Goal: Use online tool/utility: Utilize a website feature to perform a specific function

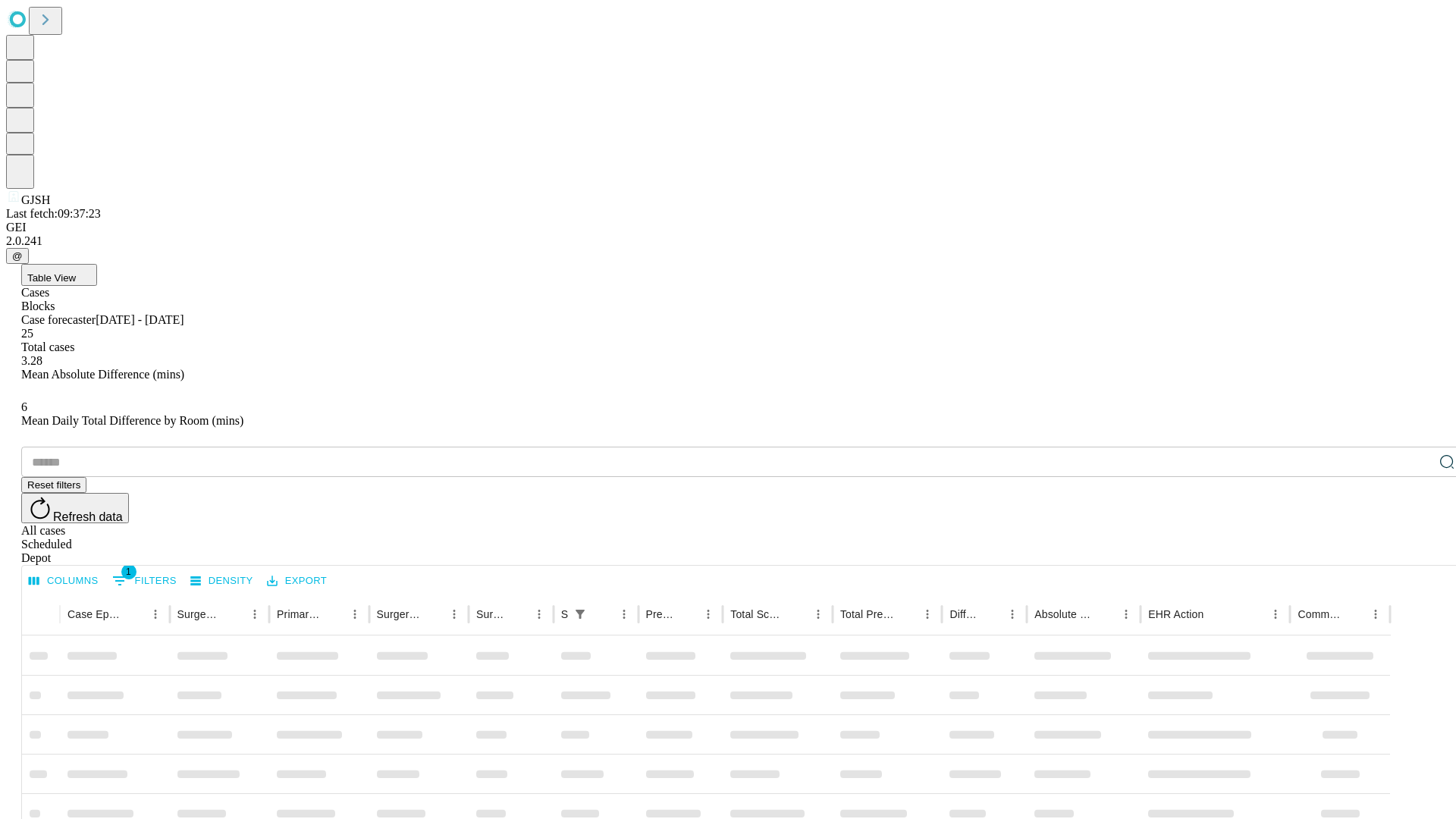
click at [76, 272] on span "Table View" at bounding box center [52, 278] width 49 height 11
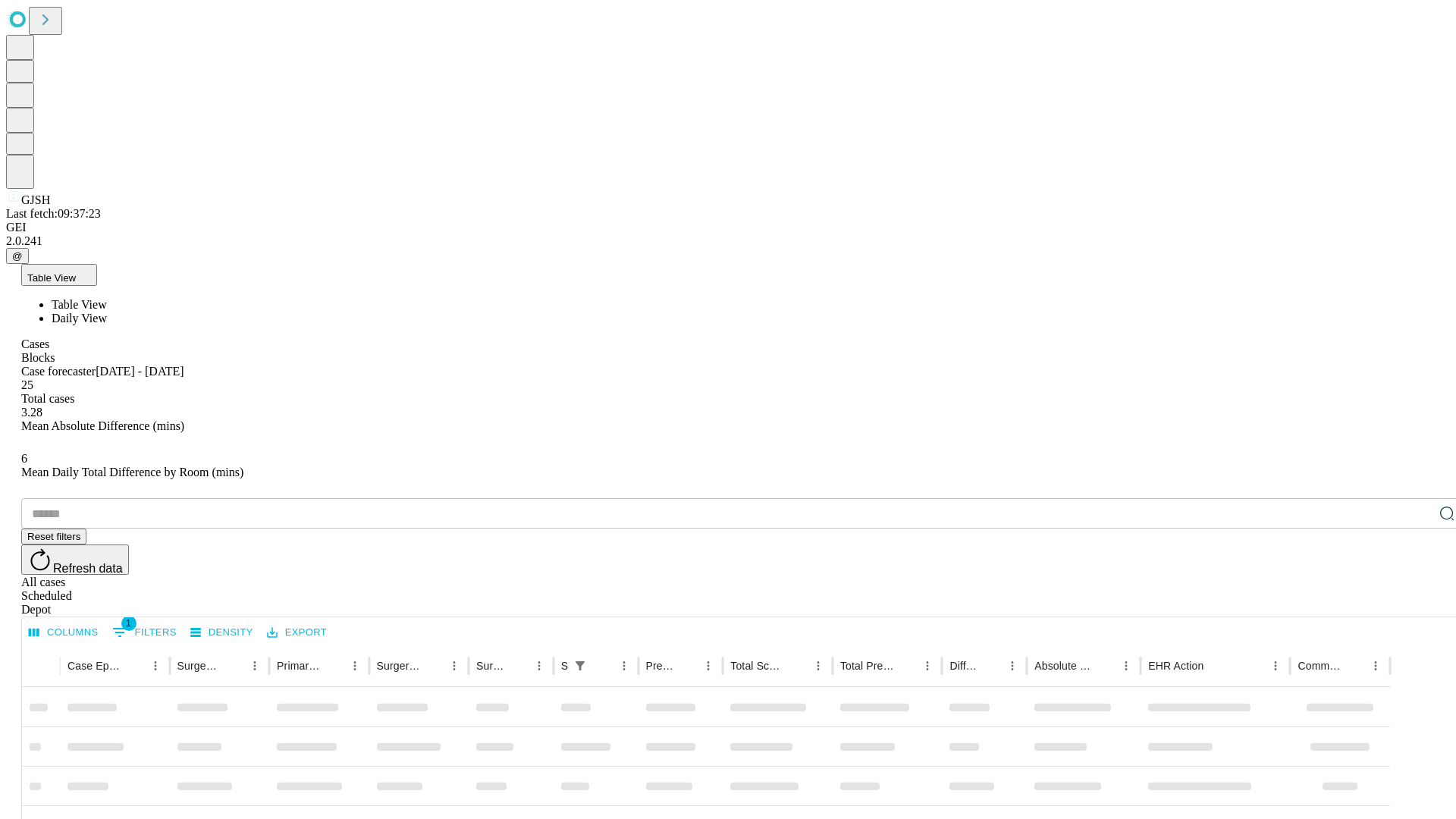
click at [107, 312] on span "Daily View" at bounding box center [79, 318] width 55 height 13
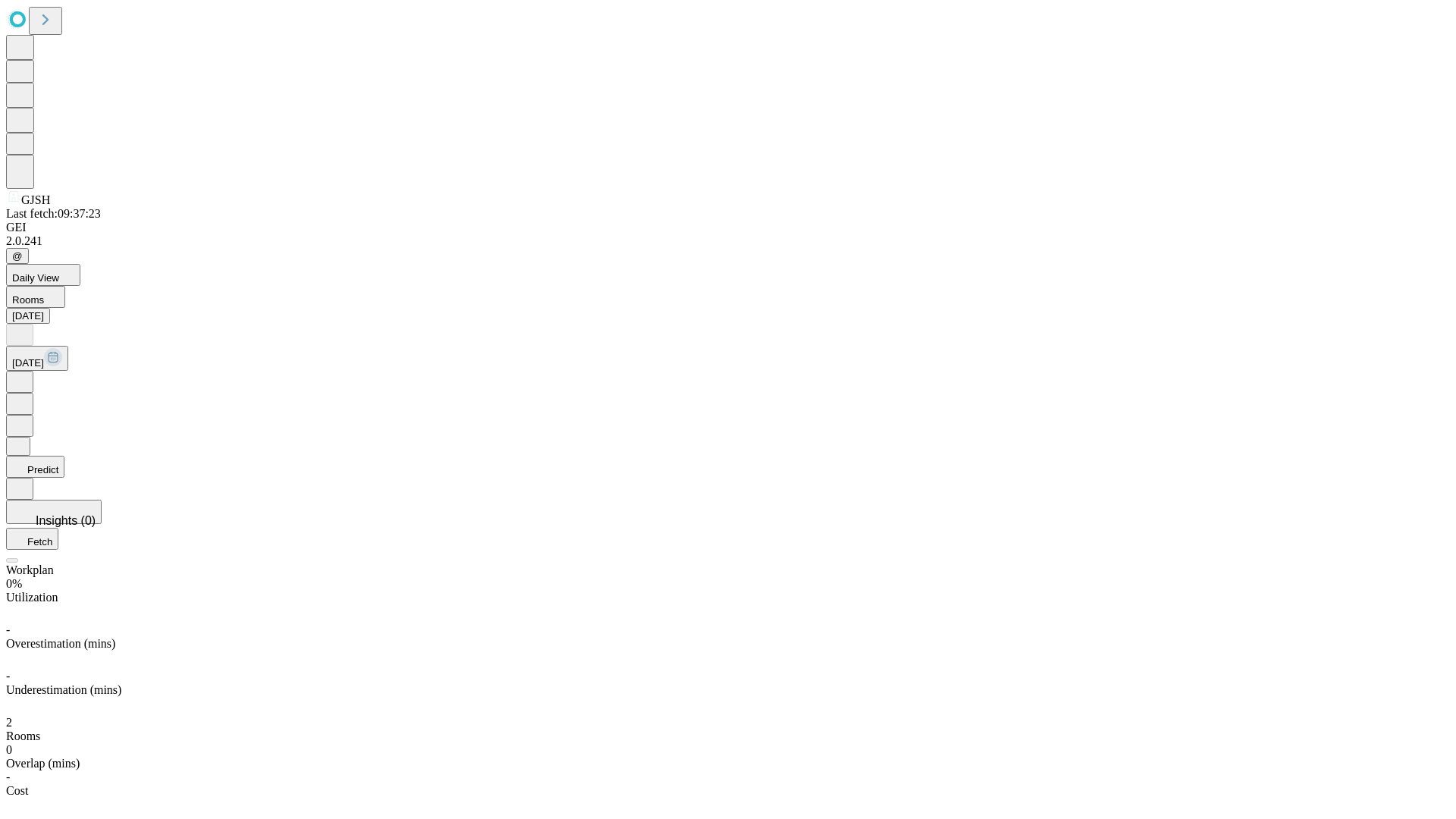
click at [65, 456] on button "Predict" at bounding box center [36, 467] width 58 height 22
